Goal: Use online tool/utility: Utilize a website feature to perform a specific function

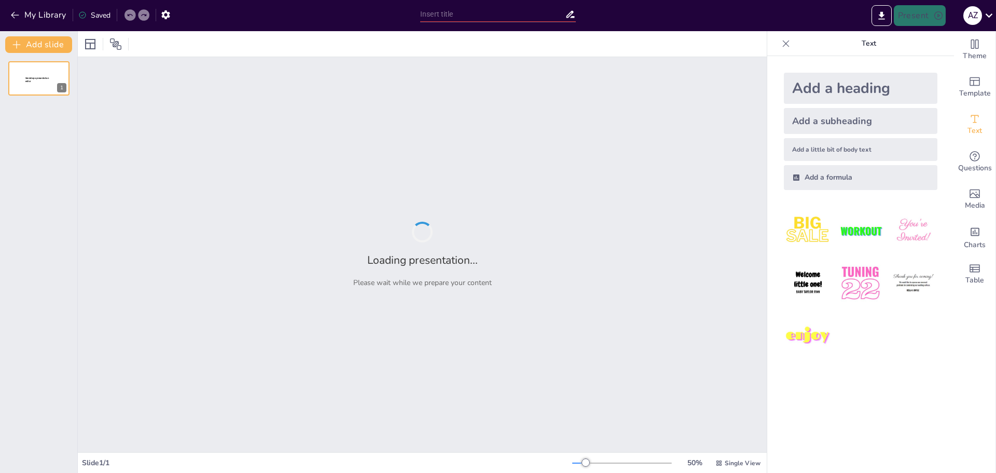
type input "Imported Joan_Miro_Primaria_amb_Imatges_Preguntes.pptx"
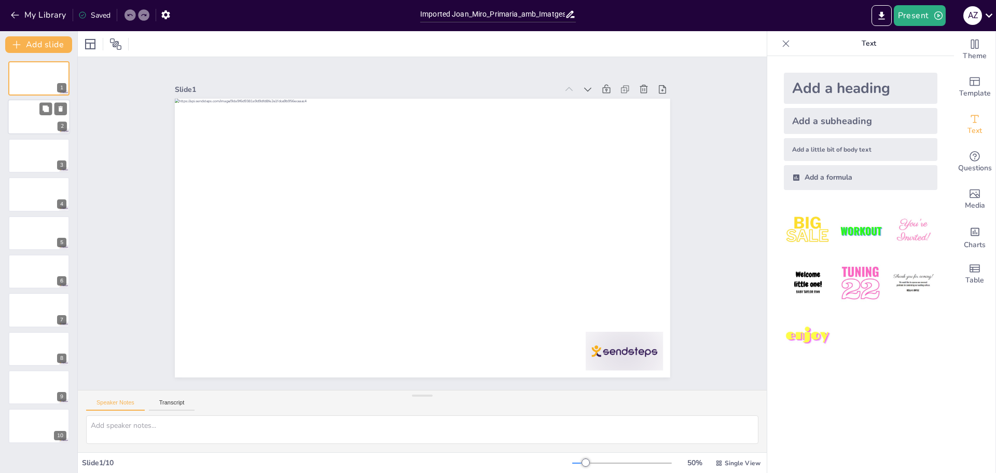
click at [31, 126] on div at bounding box center [39, 117] width 62 height 35
click at [38, 173] on div "1 2 3 4 5 6 7 8 9 10" at bounding box center [38, 252] width 77 height 382
click at [30, 154] on div at bounding box center [39, 155] width 62 height 35
click at [29, 206] on div at bounding box center [39, 193] width 62 height 35
click at [36, 247] on div at bounding box center [39, 232] width 62 height 35
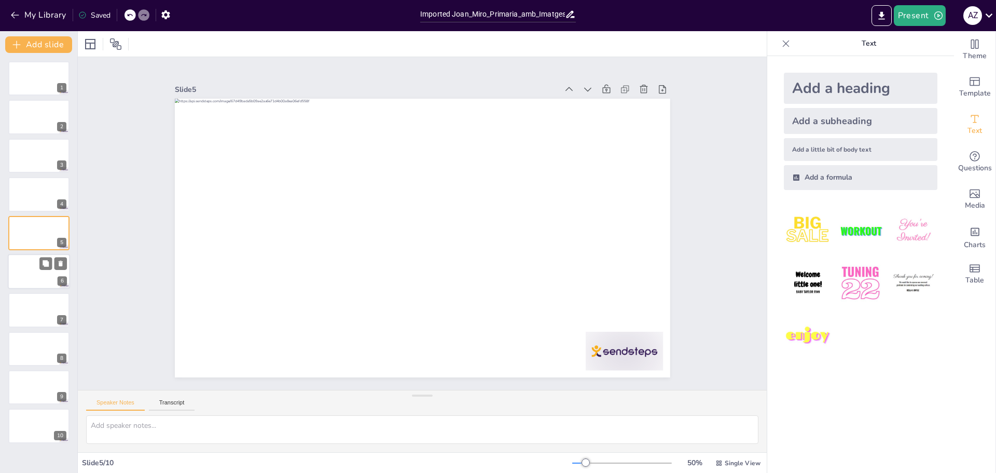
click at [39, 289] on div "6" at bounding box center [39, 271] width 62 height 35
click at [44, 316] on div at bounding box center [39, 310] width 62 height 35
click at [45, 347] on div at bounding box center [39, 348] width 62 height 35
click at [50, 379] on button at bounding box center [45, 379] width 12 height 12
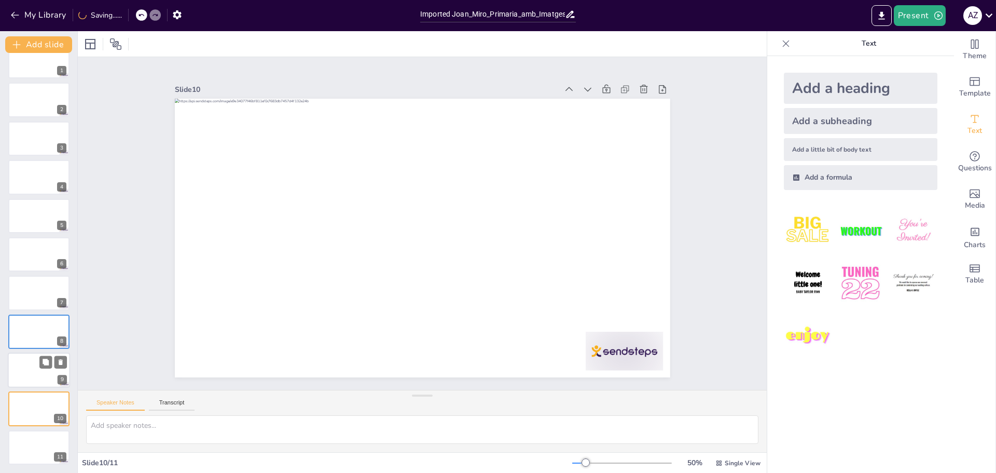
click at [38, 371] on div at bounding box center [39, 369] width 62 height 35
click at [38, 401] on div at bounding box center [39, 408] width 62 height 35
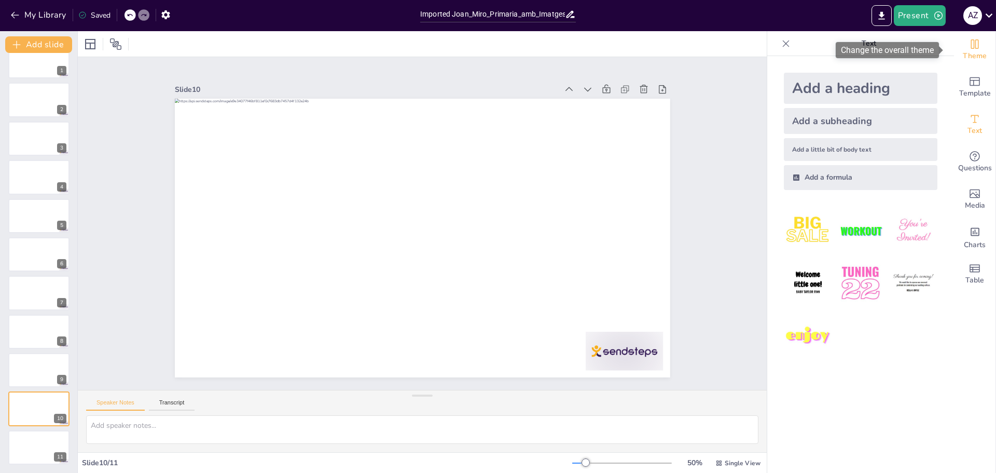
click at [977, 48] on div "Theme" at bounding box center [975, 49] width 42 height 37
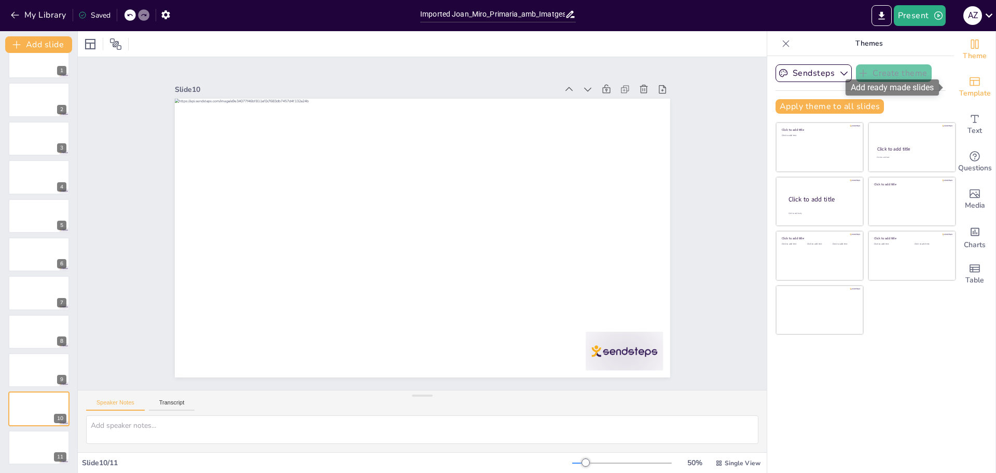
click at [964, 90] on span "Template" at bounding box center [976, 93] width 32 height 11
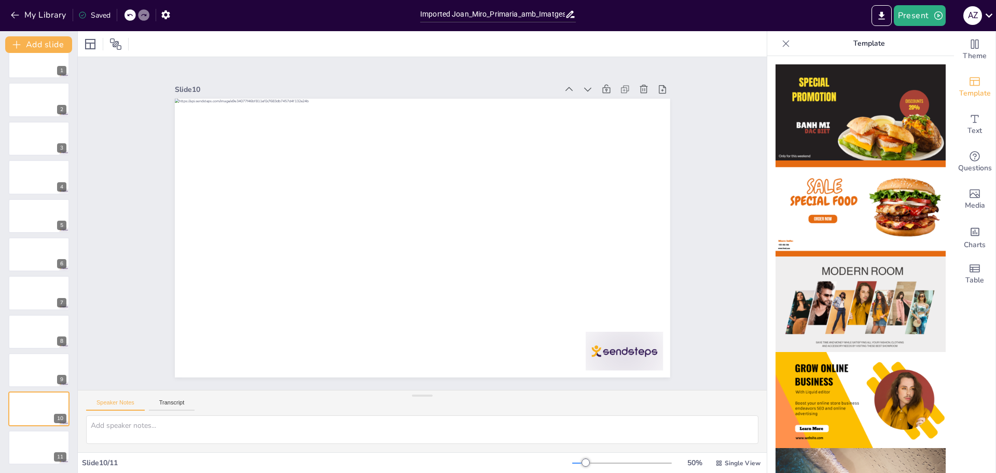
click at [813, 98] on img at bounding box center [861, 112] width 170 height 96
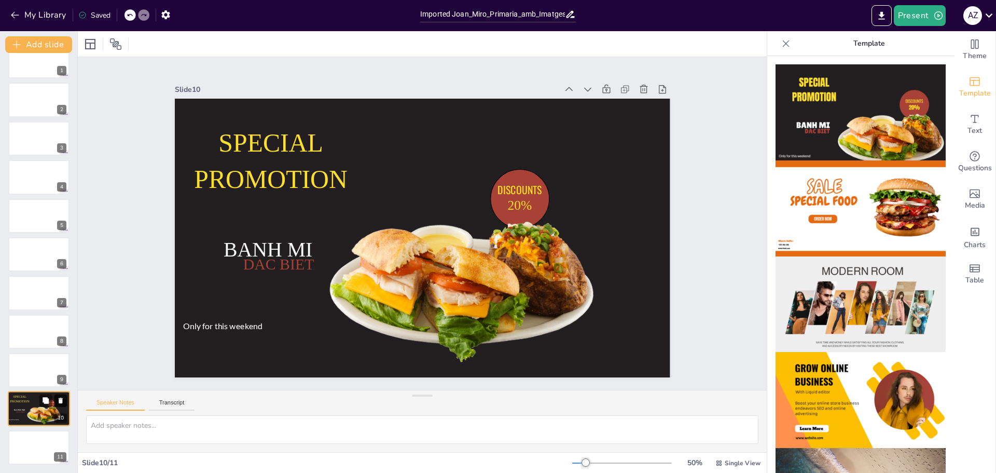
click at [58, 399] on icon at bounding box center [60, 400] width 7 height 7
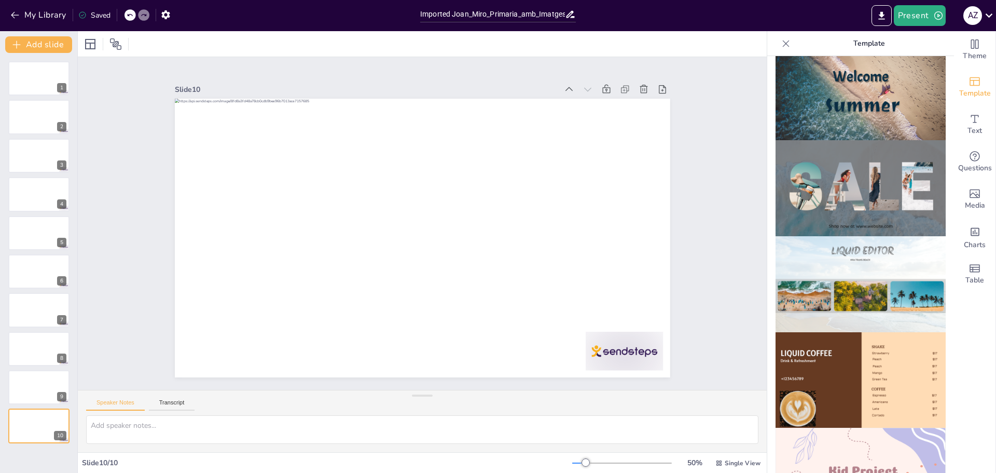
scroll to position [383, 0]
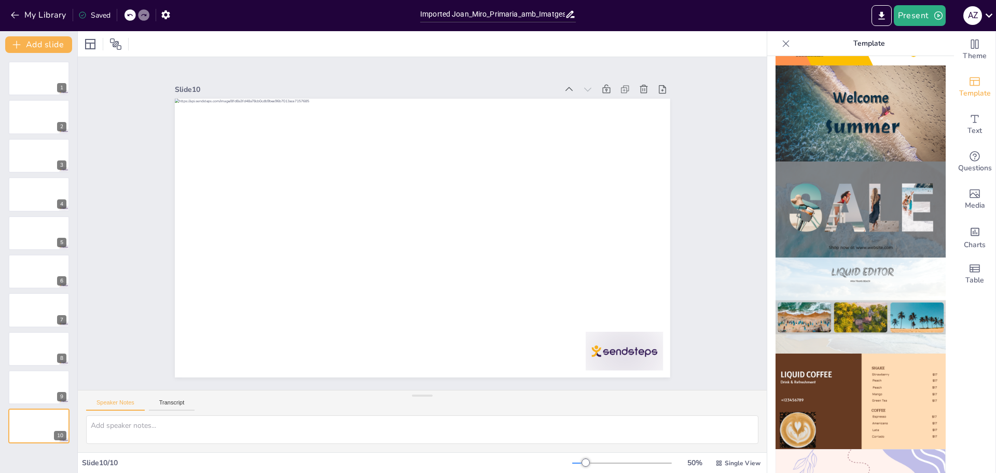
click at [853, 46] on p "Template" at bounding box center [869, 43] width 149 height 25
click at [115, 42] on icon at bounding box center [115, 43] width 11 height 11
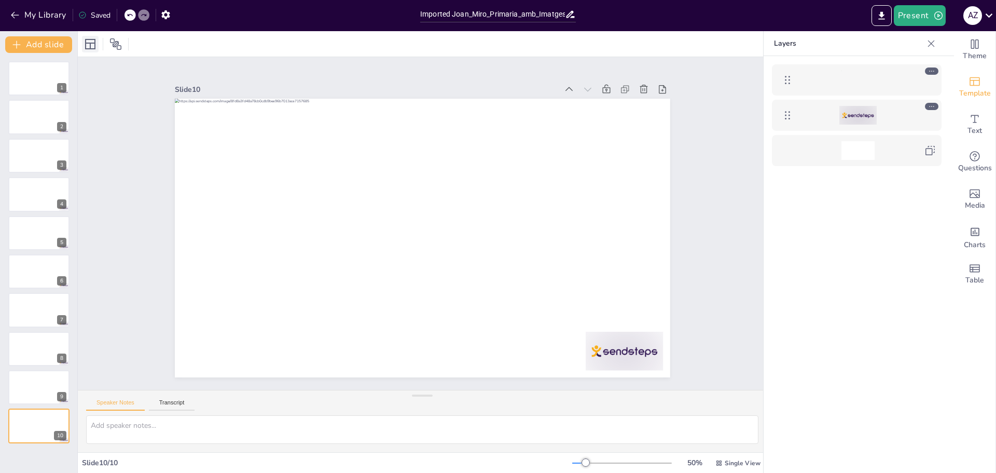
click at [84, 40] on icon at bounding box center [90, 44] width 12 height 12
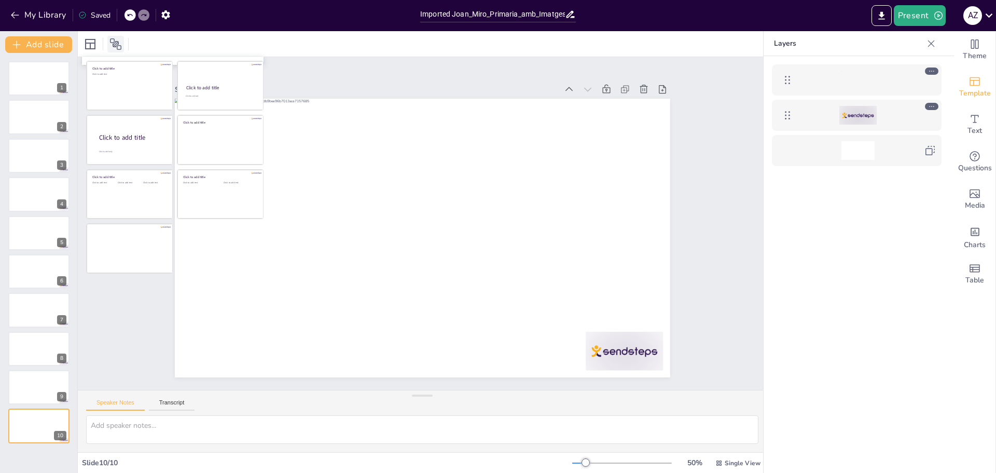
click at [115, 46] on icon at bounding box center [115, 43] width 11 height 11
